Goal: Obtain resource: Download file/media

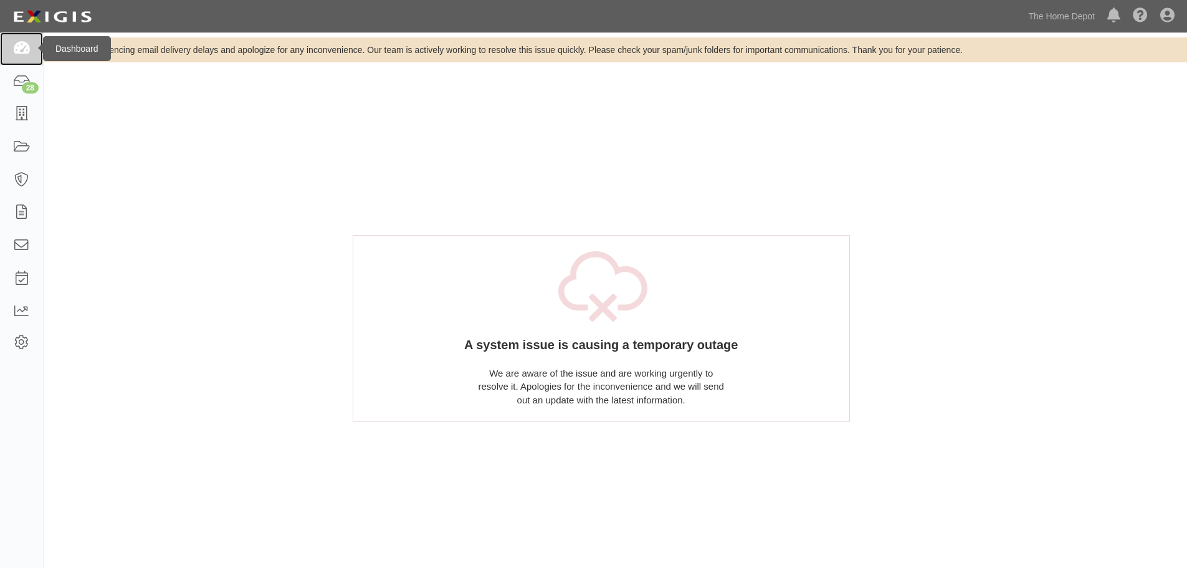
click at [22, 49] on icon at bounding box center [20, 49] width 17 height 14
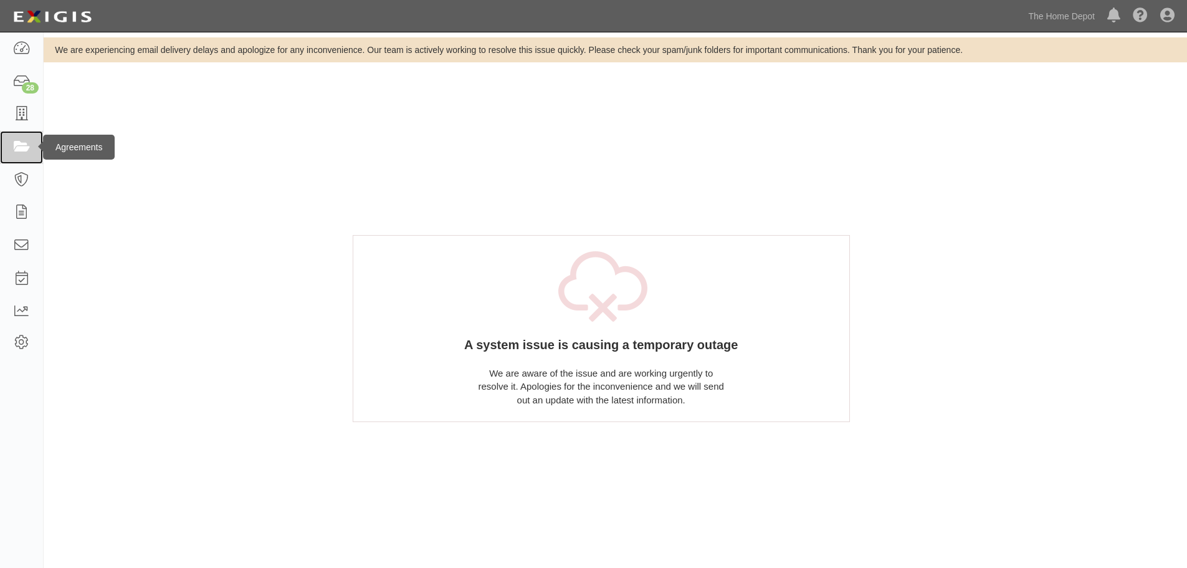
click at [21, 152] on icon at bounding box center [20, 147] width 17 height 14
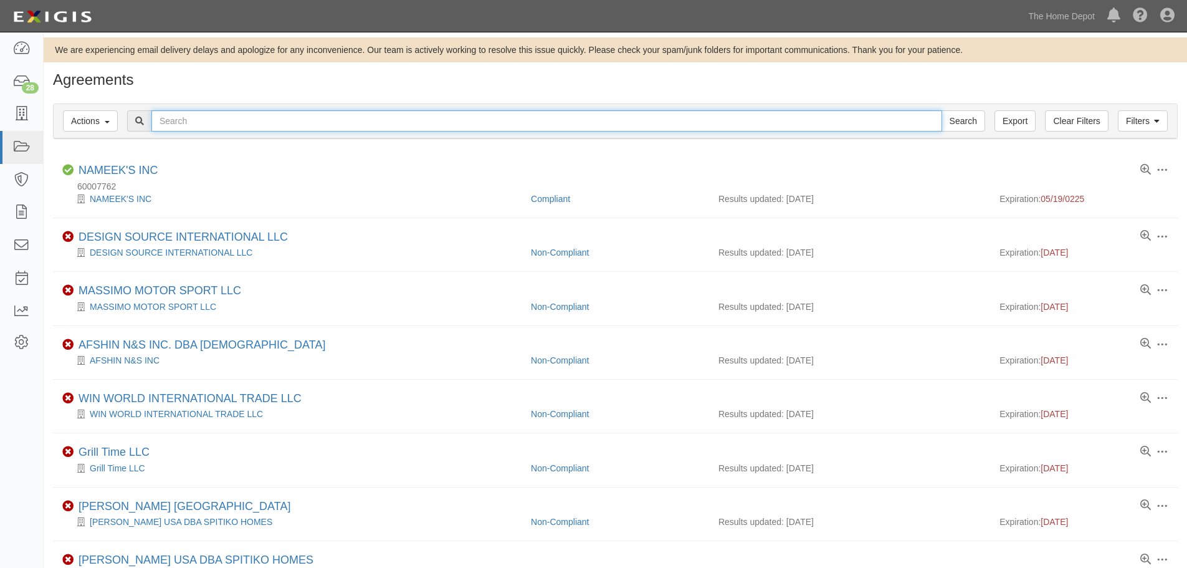
click at [323, 128] on input "text" at bounding box center [546, 120] width 791 height 21
type input "koni"
click at [941, 110] on input "Search" at bounding box center [963, 120] width 44 height 21
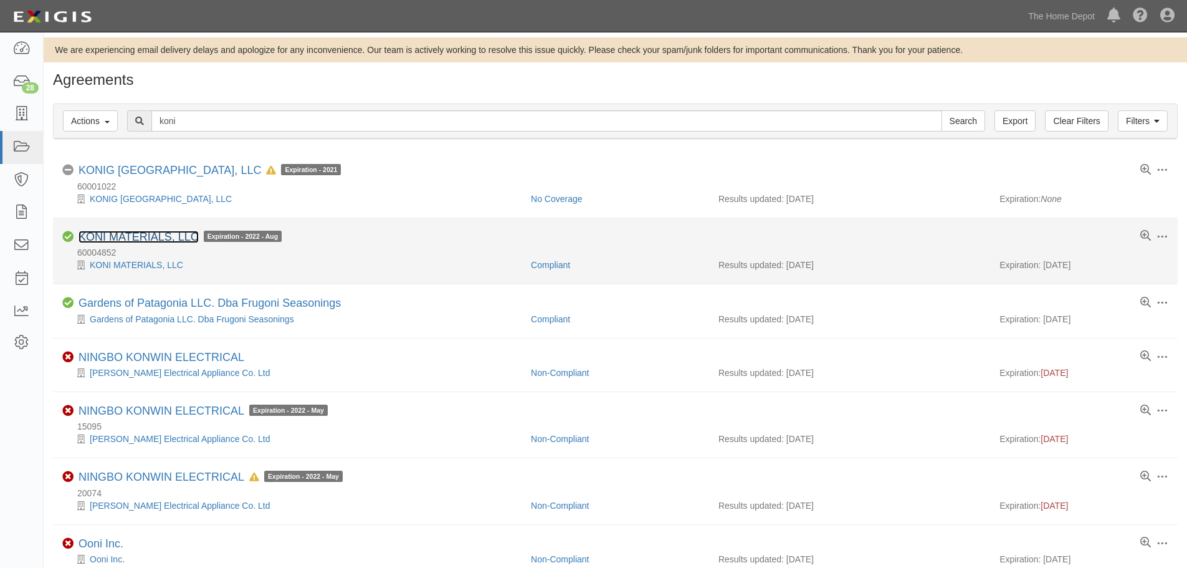
click at [152, 236] on link "KONI MATERIALS, LLC" at bounding box center [139, 237] width 120 height 12
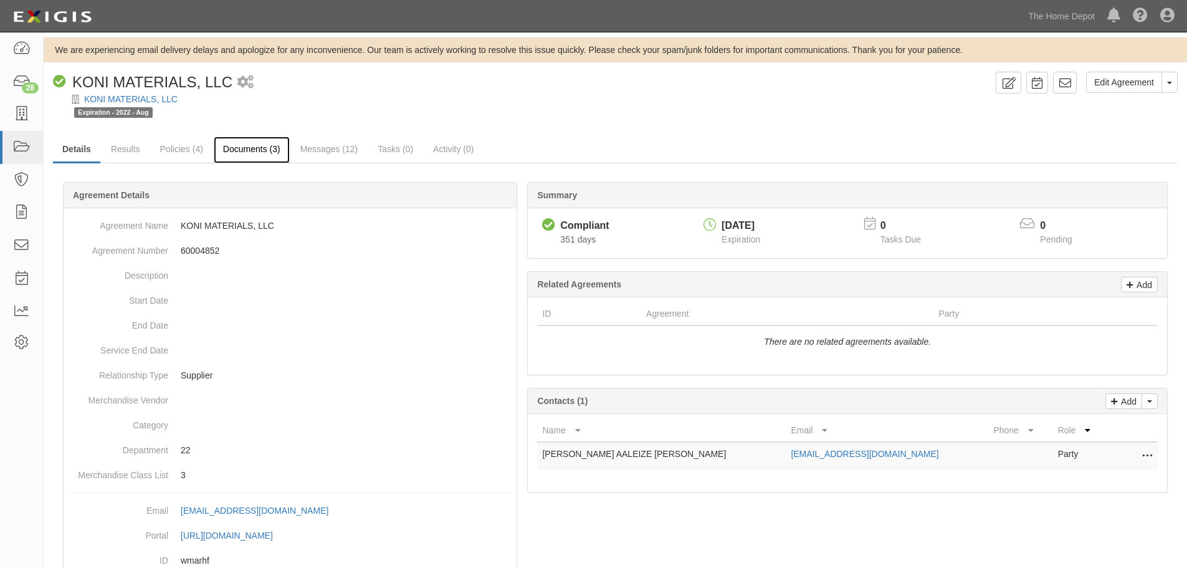
click at [242, 141] on link "Documents (3)" at bounding box center [252, 149] width 76 height 27
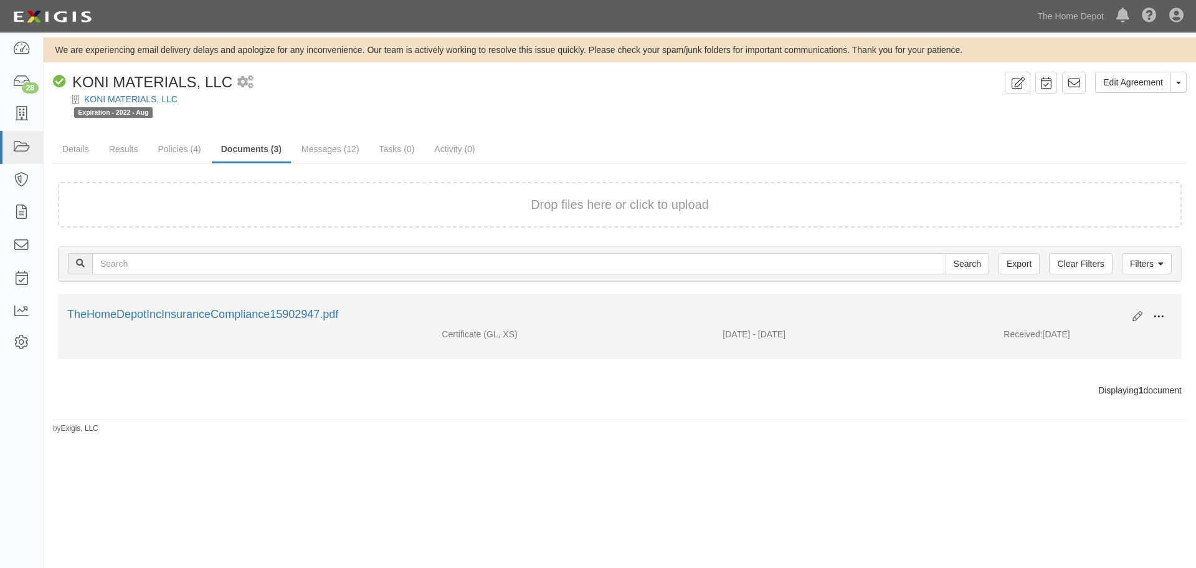
click at [1159, 315] on span at bounding box center [1158, 316] width 11 height 11
click at [287, 313] on link "TheHomeDepotIncInsuranceCompliance15902947.pdf" at bounding box center [202, 314] width 271 height 12
